Goal: Task Accomplishment & Management: Manage account settings

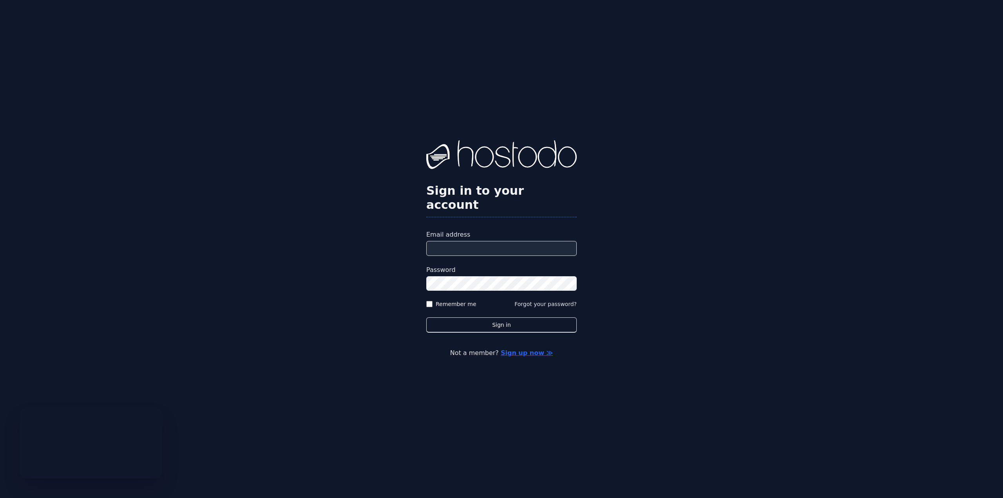
click at [497, 241] on input "Email address" at bounding box center [501, 248] width 150 height 15
click at [485, 242] on input "Email address" at bounding box center [501, 248] width 150 height 15
type input "**********"
click at [426, 317] on button "Sign in" at bounding box center [501, 324] width 150 height 15
click at [490, 318] on button "Sign in" at bounding box center [501, 324] width 150 height 15
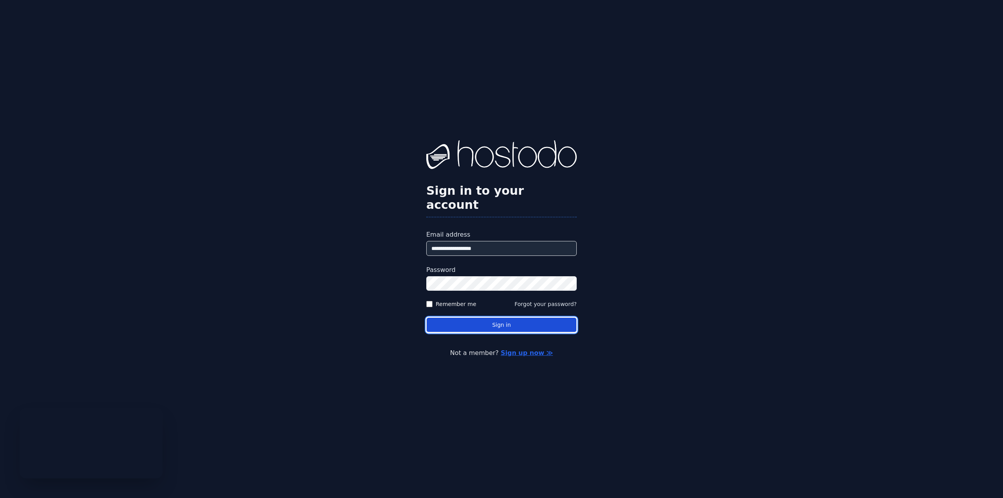
click at [490, 318] on button "Sign in" at bounding box center [501, 324] width 150 height 15
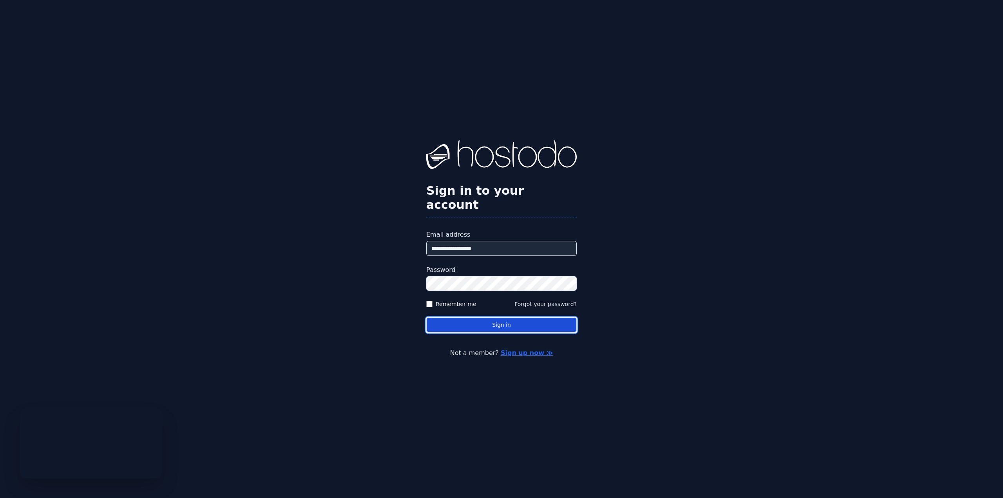
click at [490, 318] on button "Sign in" at bounding box center [501, 324] width 150 height 15
